Goal: Information Seeking & Learning: Find specific fact

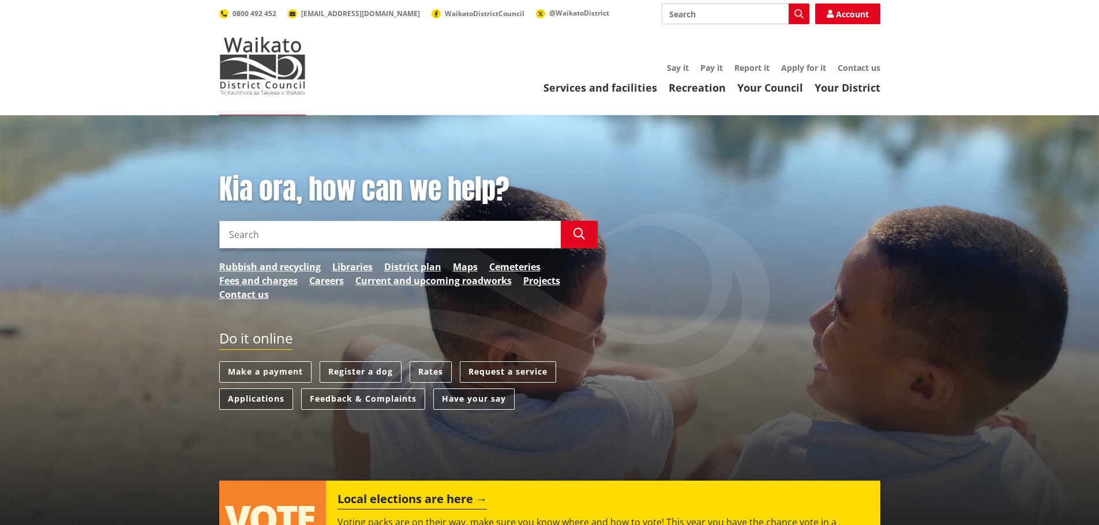
click at [250, 403] on link "Applications" at bounding box center [256, 399] width 74 height 21
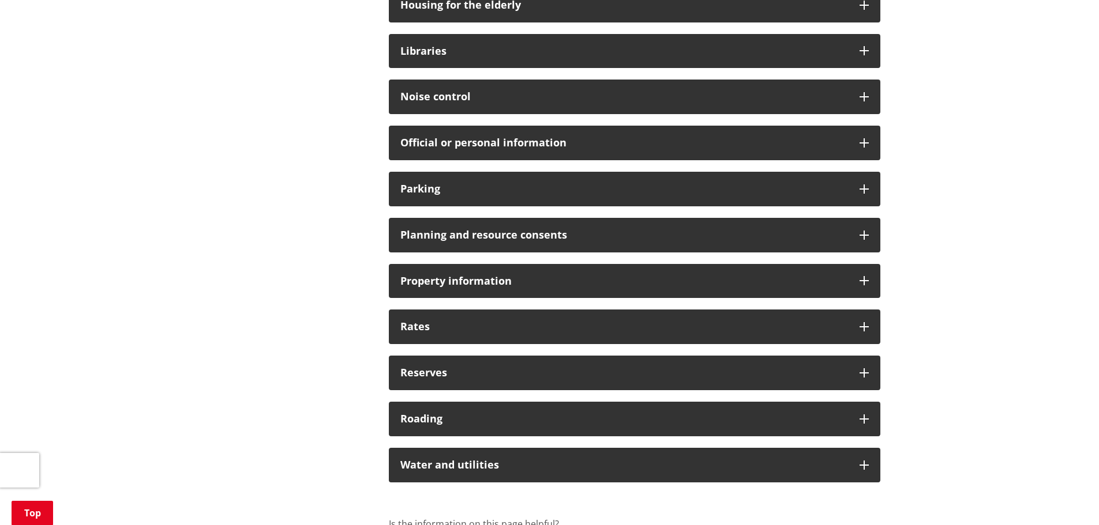
scroll to position [758, 0]
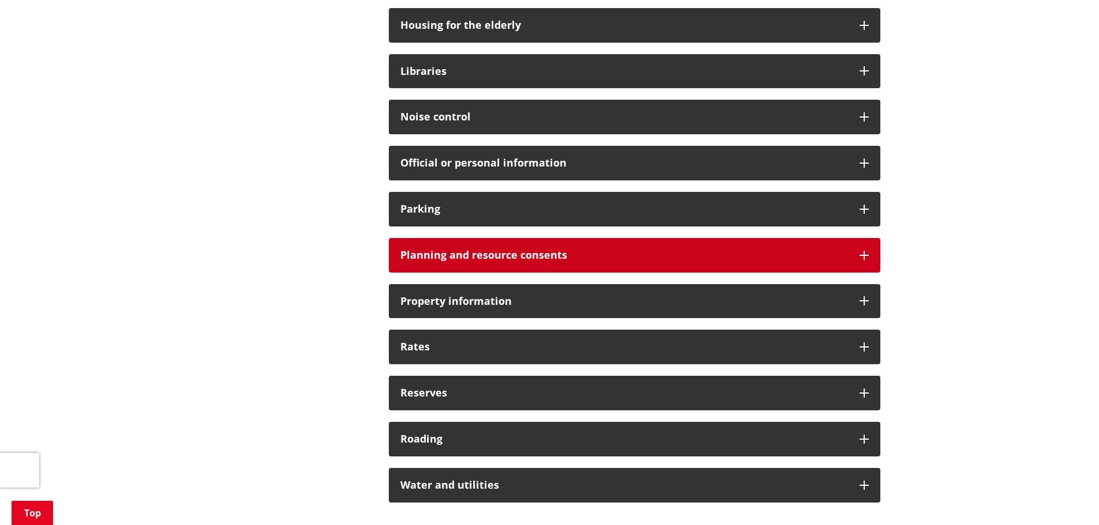
click at [673, 251] on h3 "Planning and resource consents" at bounding box center [624, 256] width 448 height 12
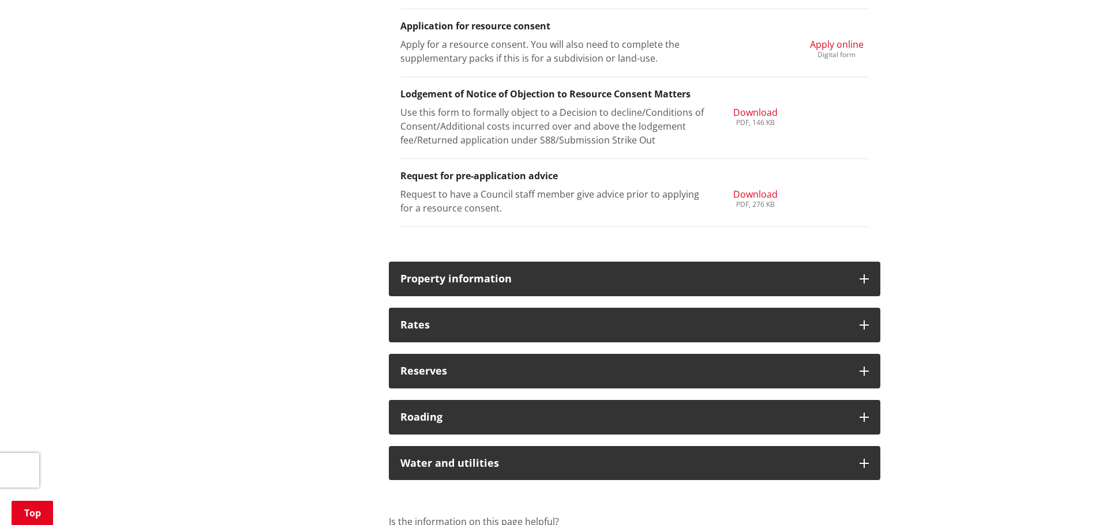
scroll to position [1542, 0]
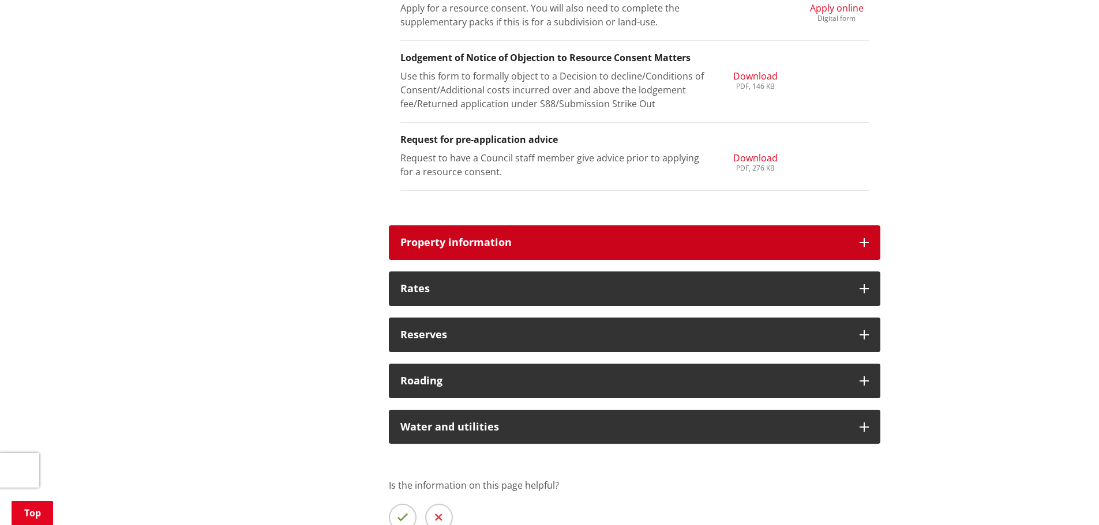
click at [846, 240] on h3 "Property information" at bounding box center [624, 243] width 448 height 12
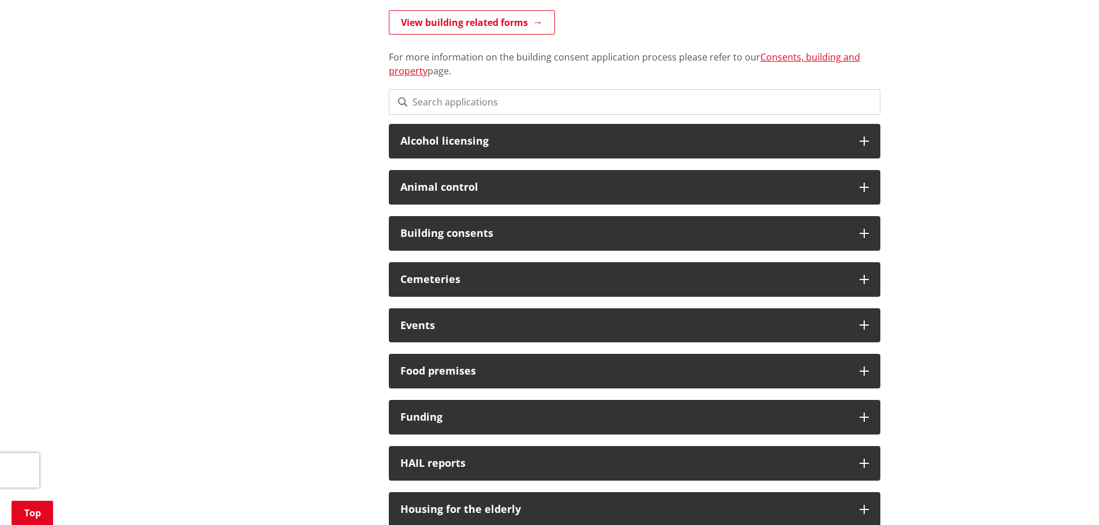
scroll to position [0, 0]
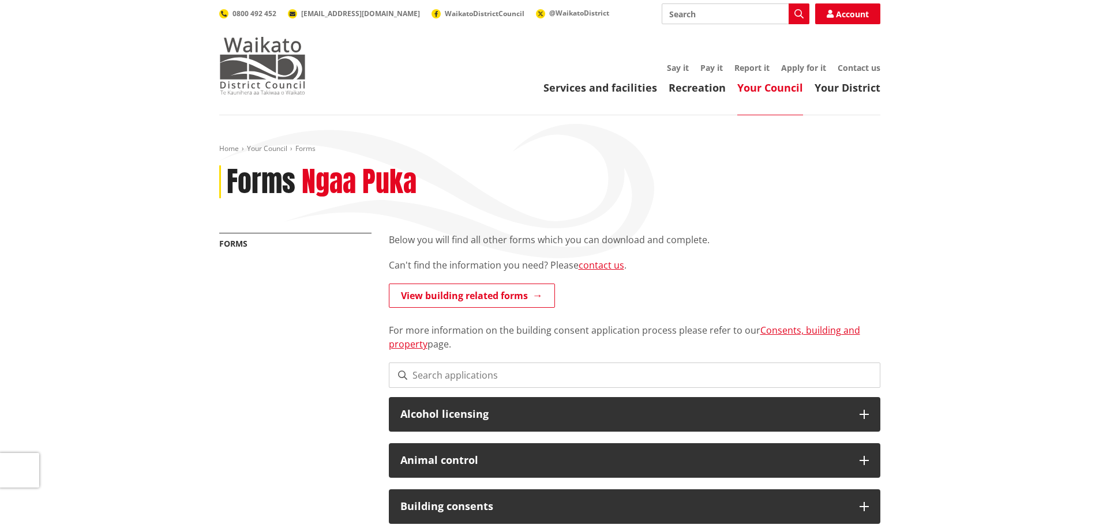
click at [278, 65] on img at bounding box center [262, 66] width 87 height 58
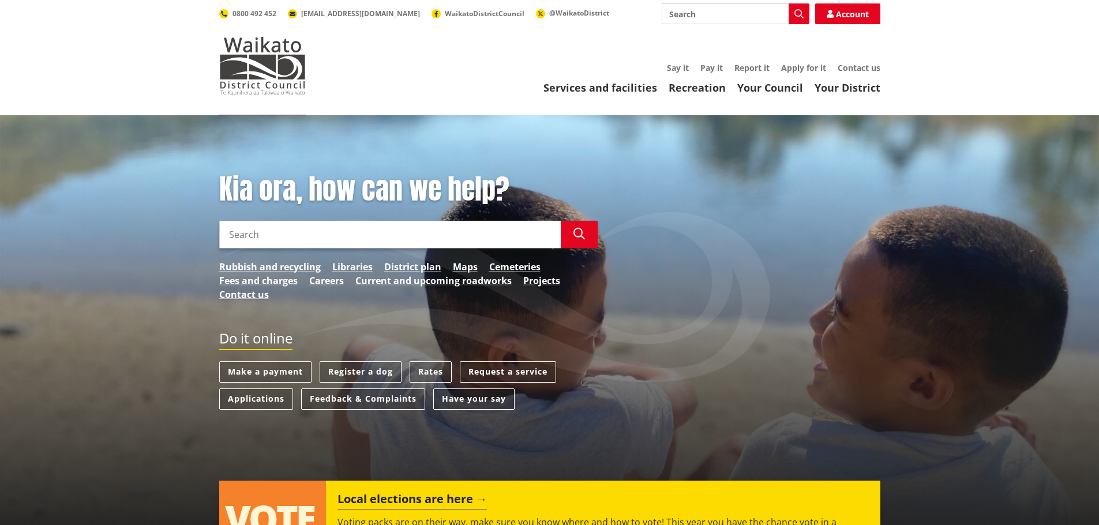
click at [397, 231] on input "Search" at bounding box center [389, 235] width 341 height 28
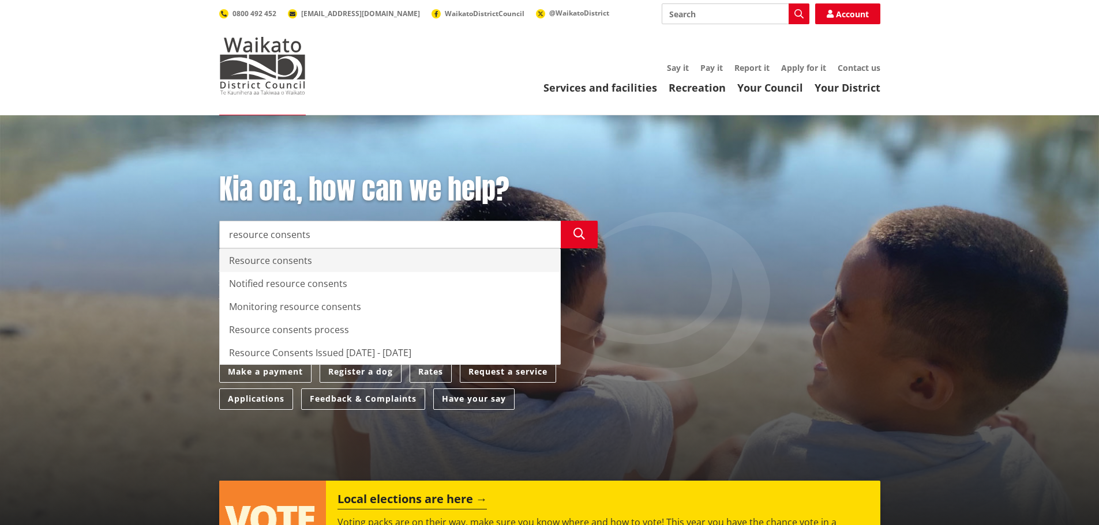
click at [371, 261] on div "Resource consents" at bounding box center [390, 260] width 340 height 23
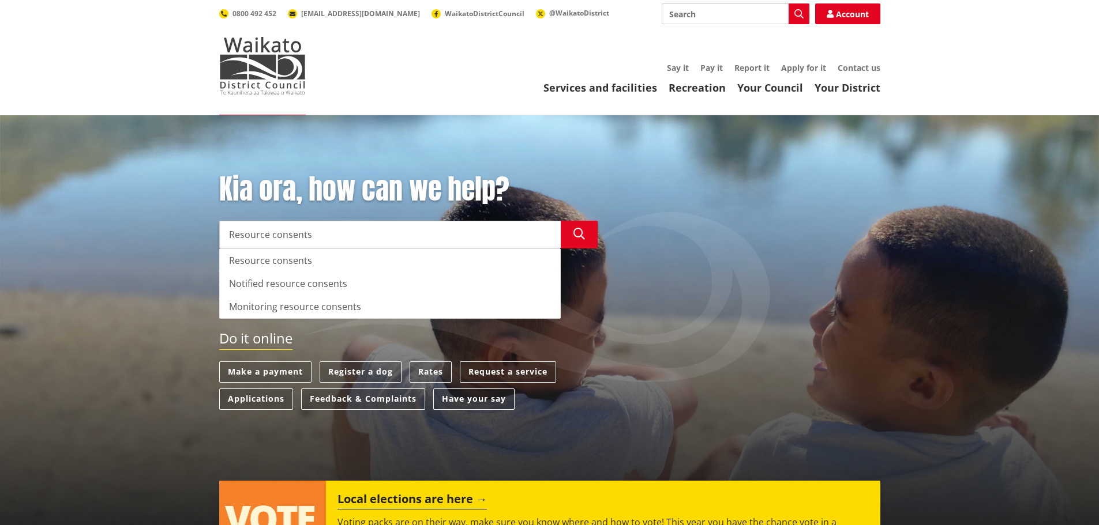
type input "Resource consents"
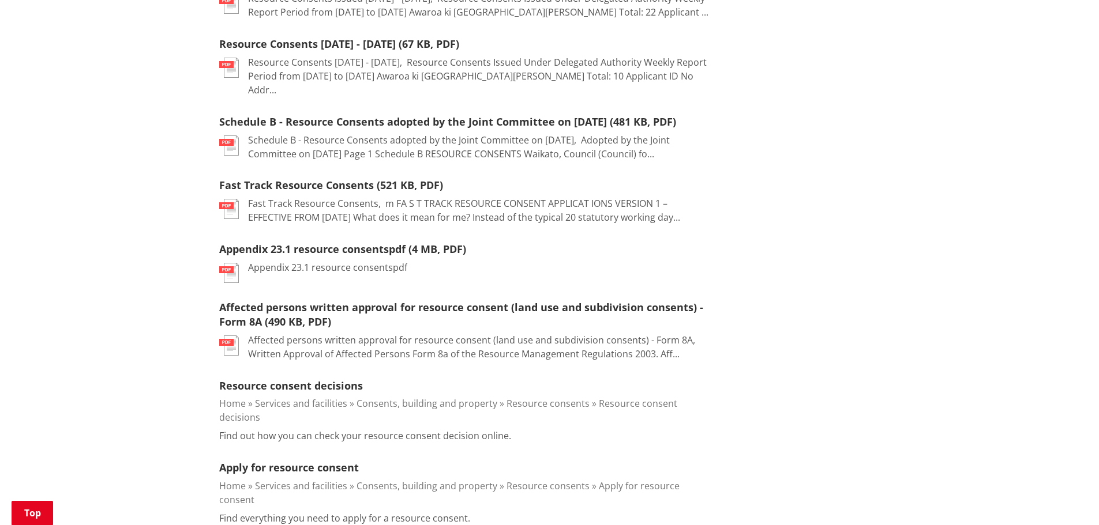
scroll to position [840, 0]
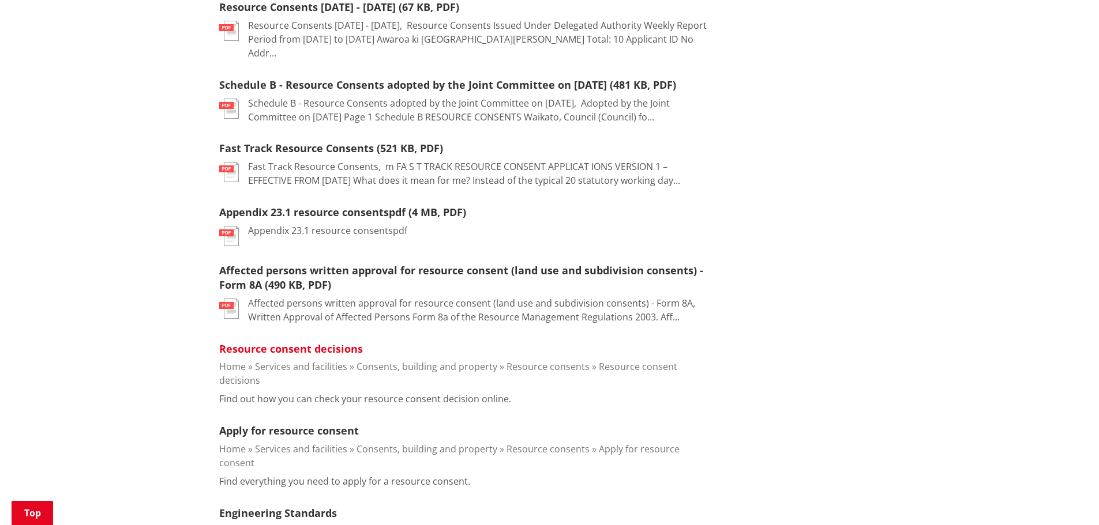
click at [306, 342] on link "Resource consent decisions" at bounding box center [291, 349] width 144 height 14
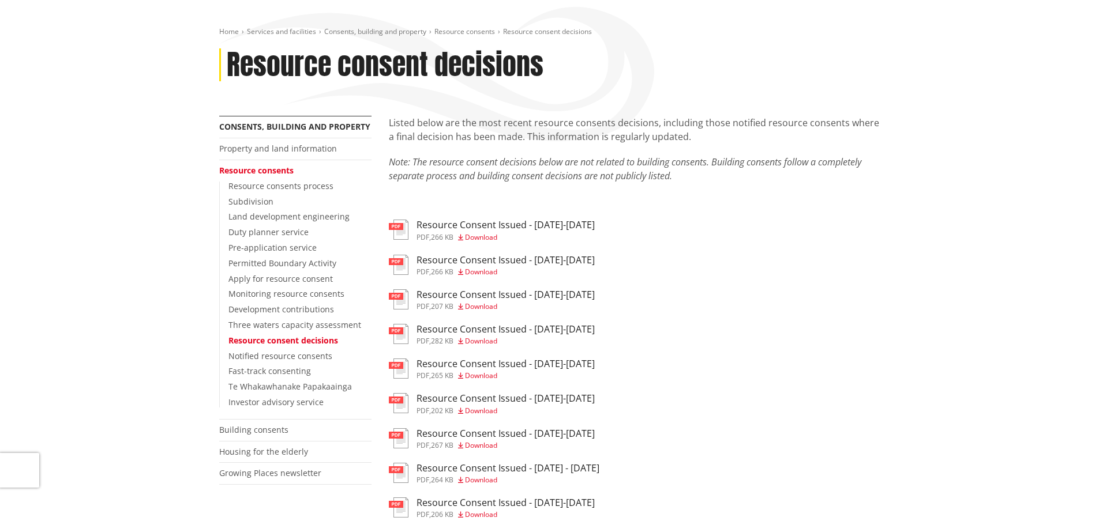
scroll to position [127, 0]
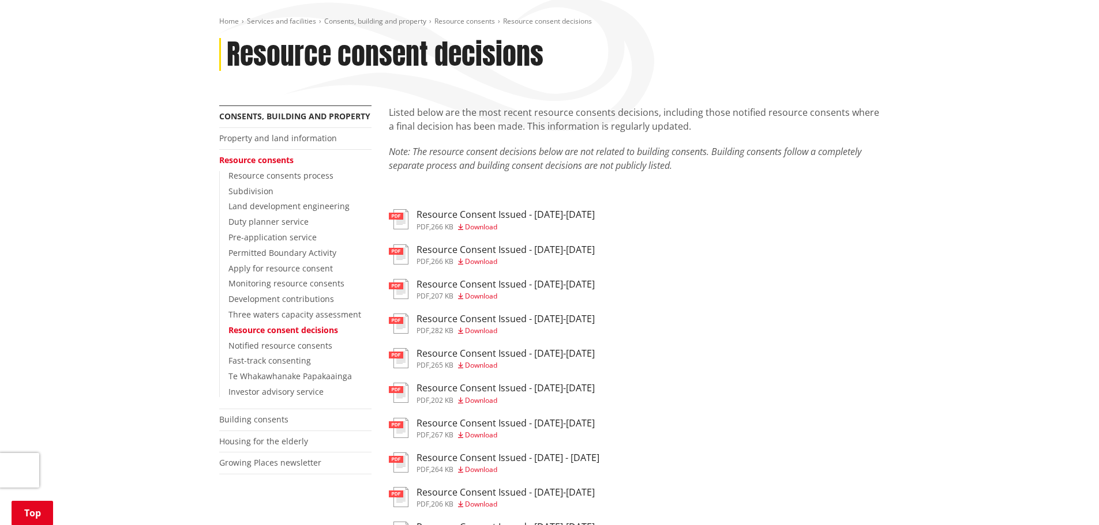
click at [519, 215] on h3 "Resource Consent Issued - [DATE]-[DATE]" at bounding box center [505, 214] width 178 height 11
